Goal: Task Accomplishment & Management: Use online tool/utility

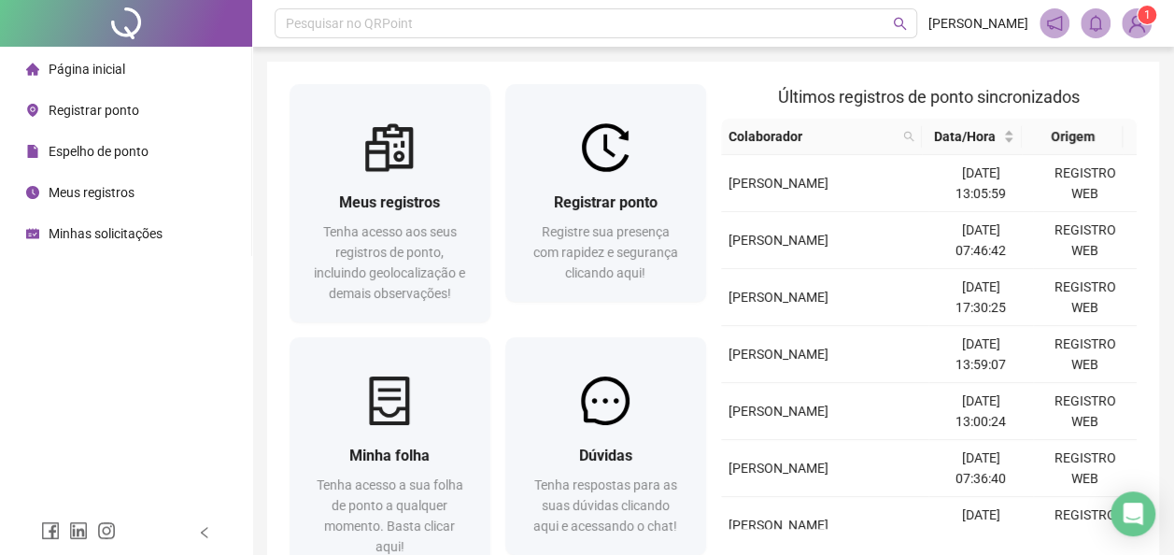
click at [120, 106] on span "Registrar ponto" at bounding box center [94, 110] width 91 height 15
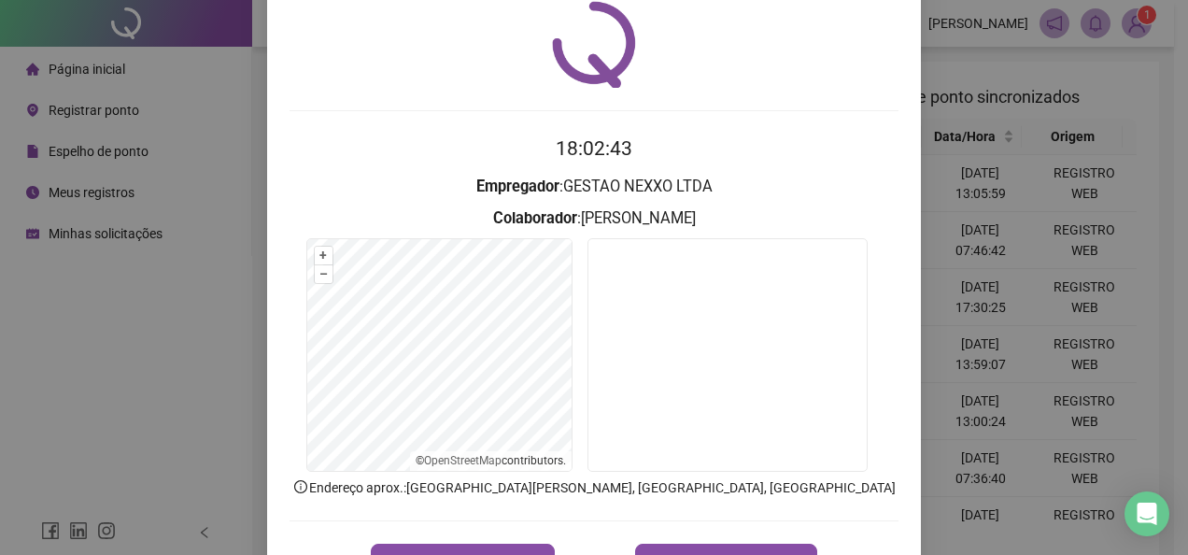
scroll to position [93, 0]
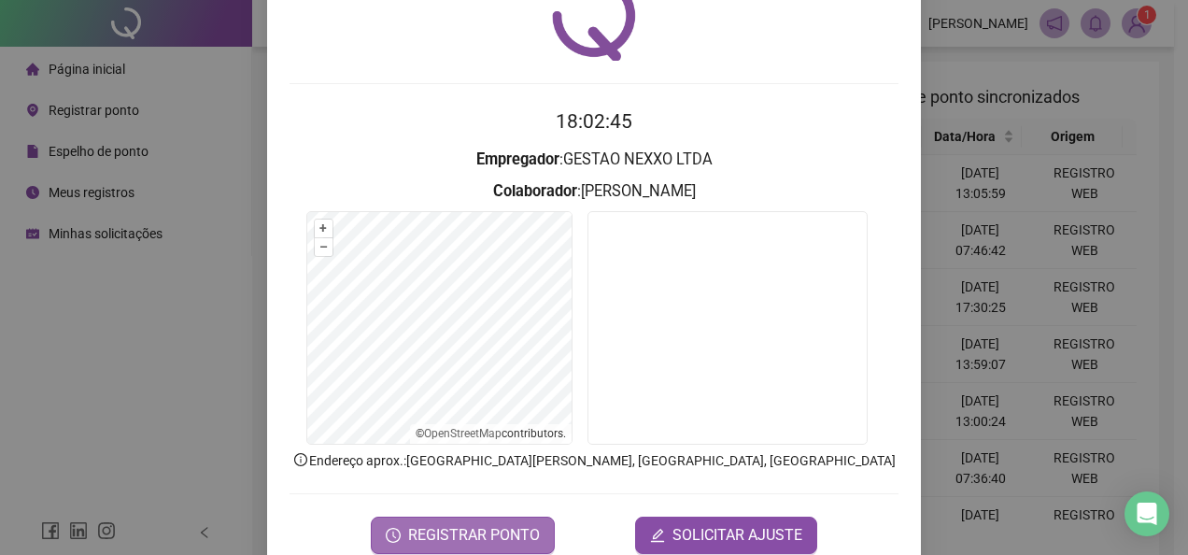
click at [457, 531] on span "REGISTRAR PONTO" at bounding box center [474, 535] width 132 height 22
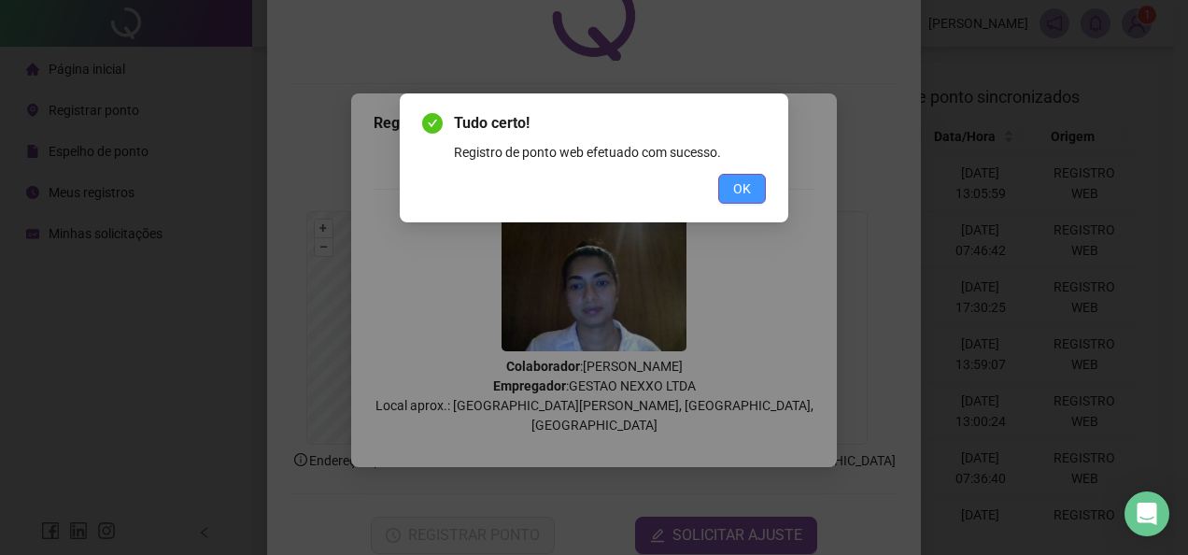
click at [740, 186] on span "OK" at bounding box center [742, 188] width 18 height 21
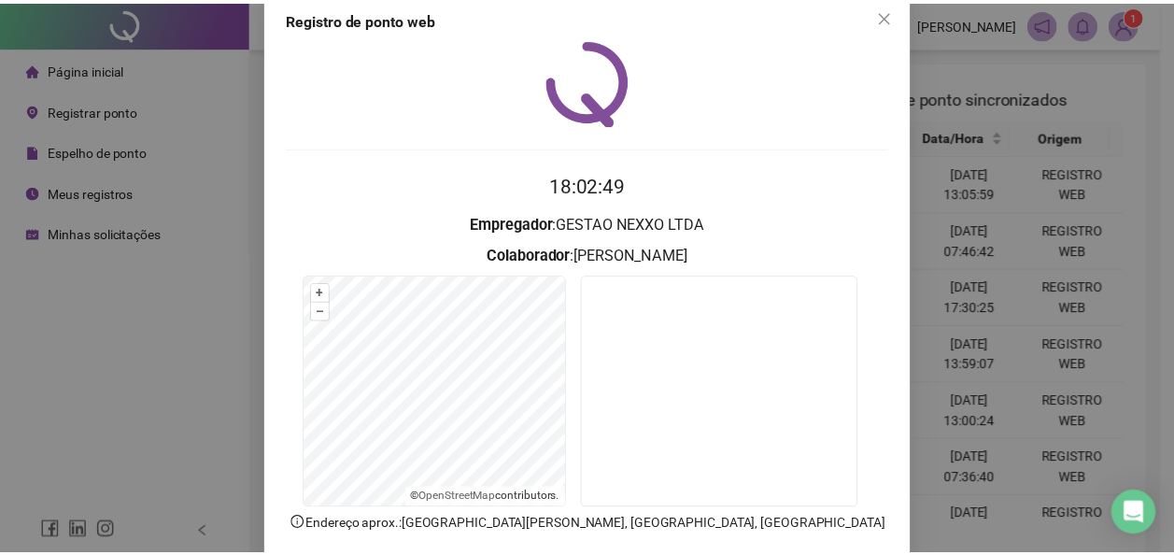
scroll to position [0, 0]
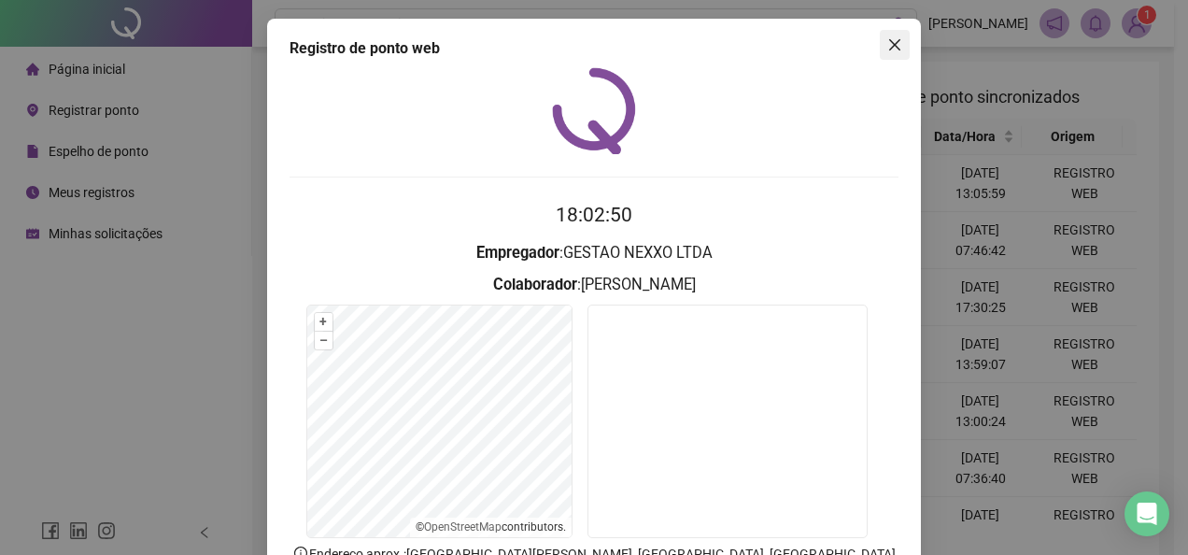
click at [899, 39] on span "Close" at bounding box center [895, 44] width 30 height 15
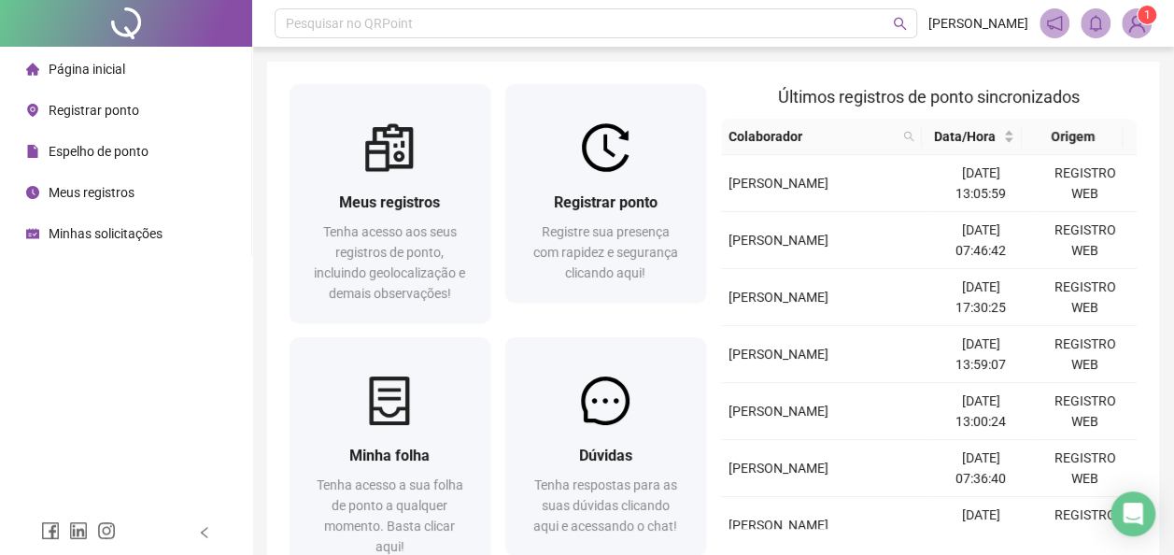
click at [118, 191] on span "Meus registros" at bounding box center [92, 192] width 86 height 15
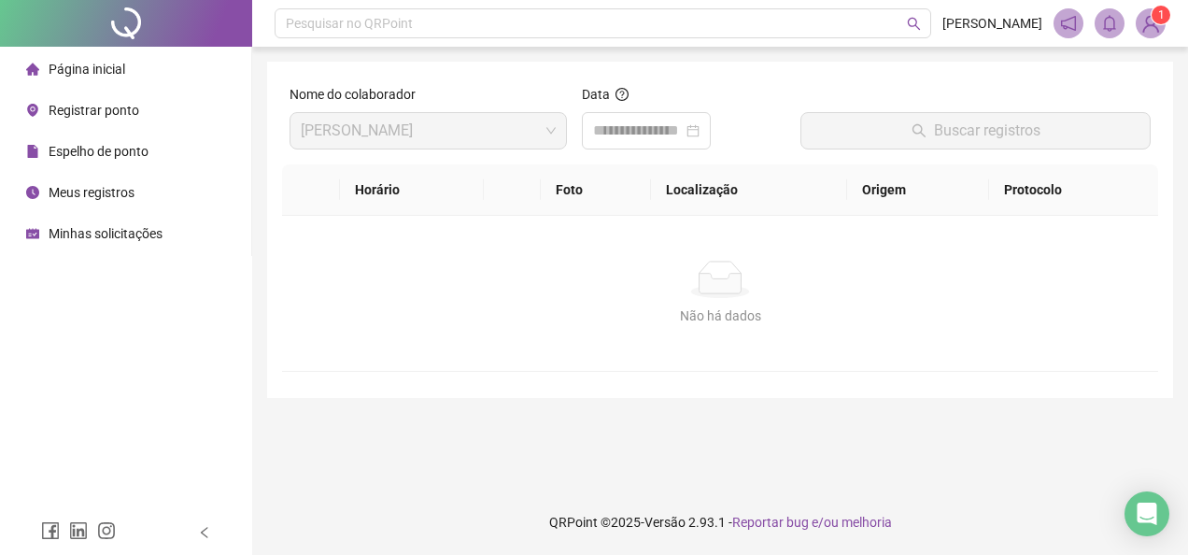
click at [73, 196] on span "Meus registros" at bounding box center [92, 192] width 86 height 15
click at [711, 135] on div at bounding box center [646, 130] width 129 height 37
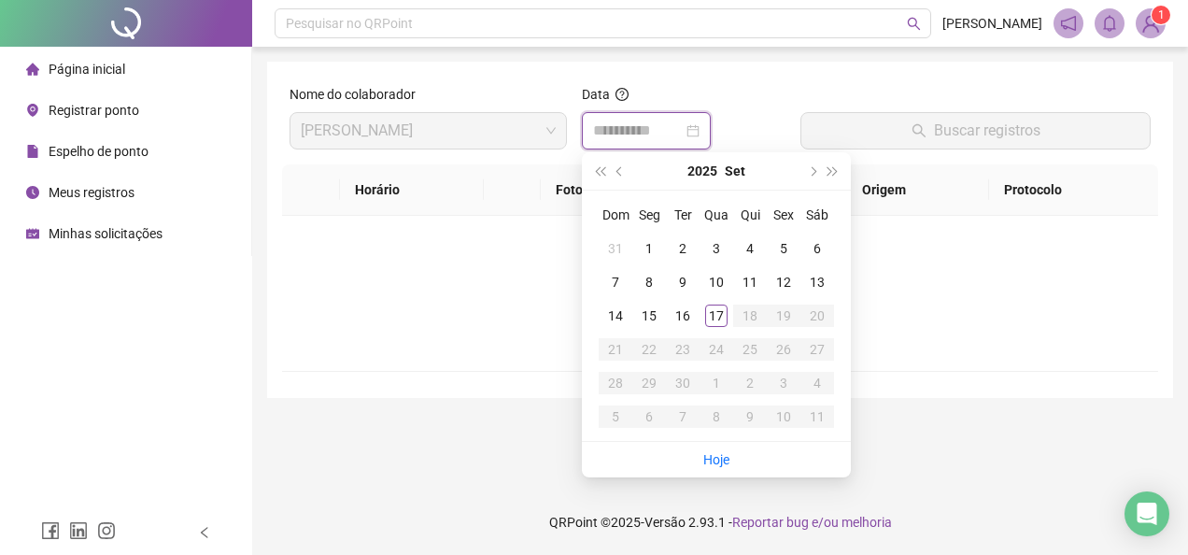
type input "**********"
click at [722, 316] on div "17" at bounding box center [716, 315] width 22 height 22
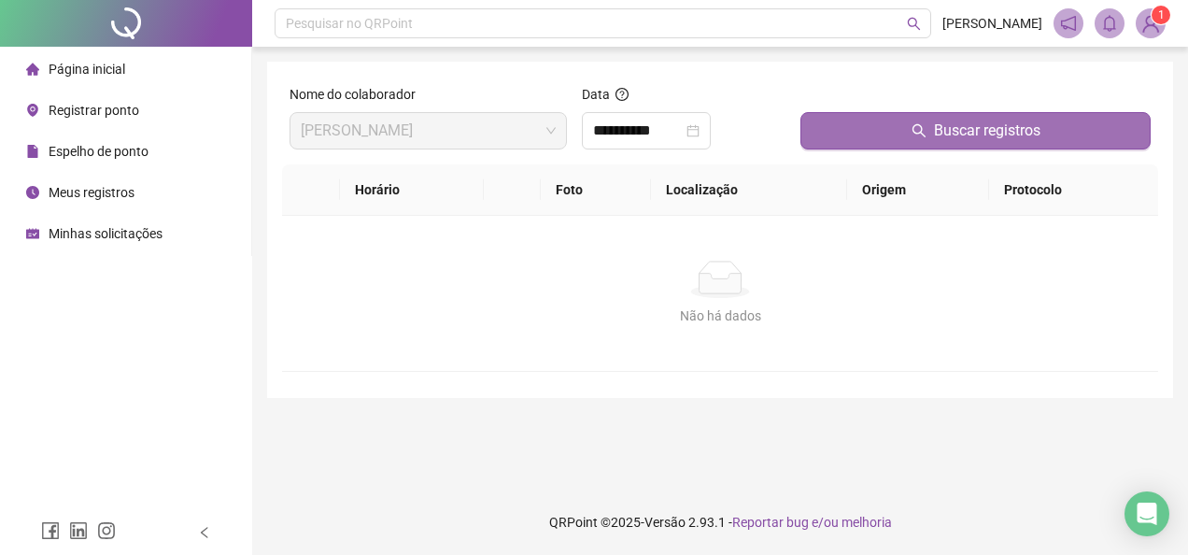
click at [914, 125] on icon "search" at bounding box center [919, 130] width 15 height 15
